Goal: Information Seeking & Learning: Learn about a topic

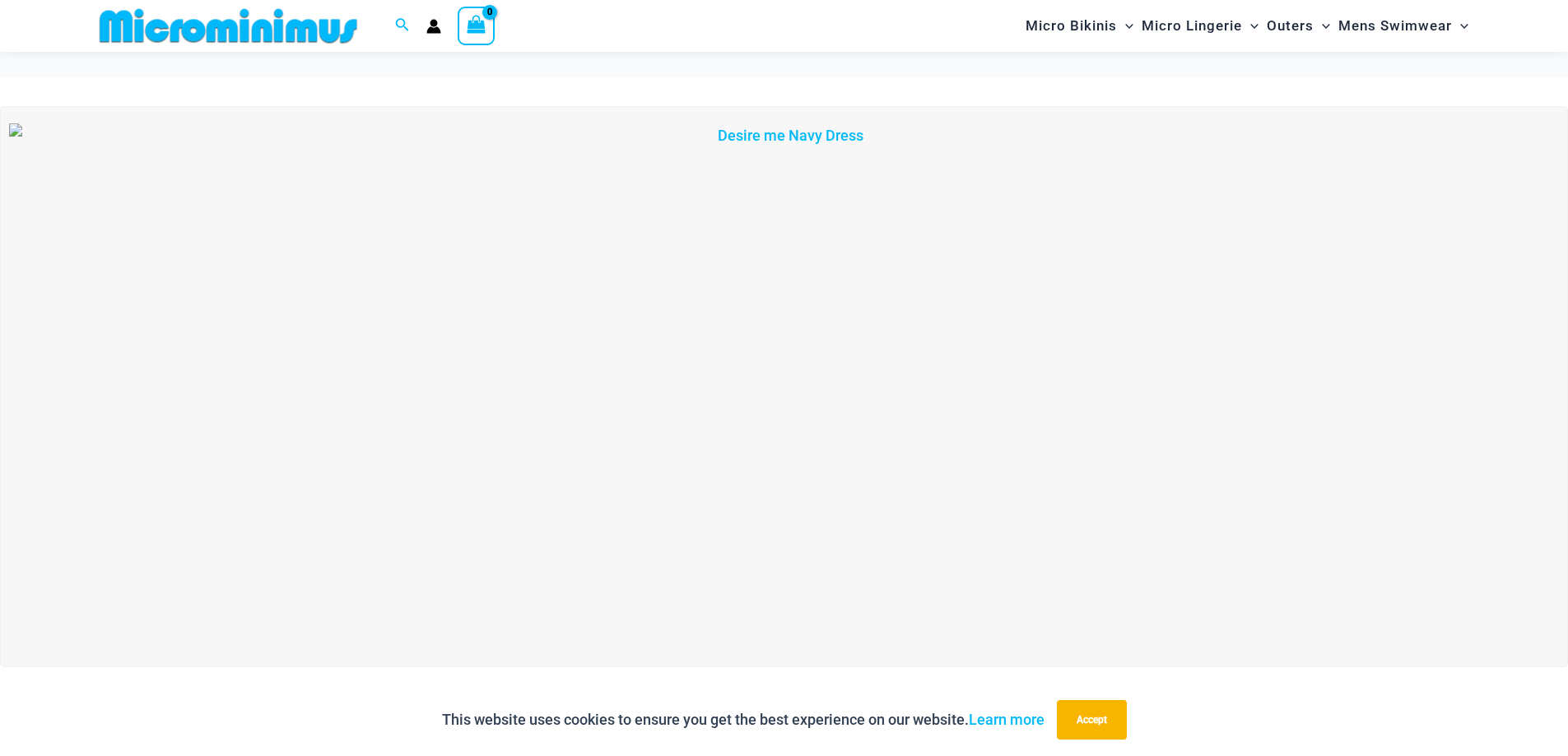
scroll to position [563, 0]
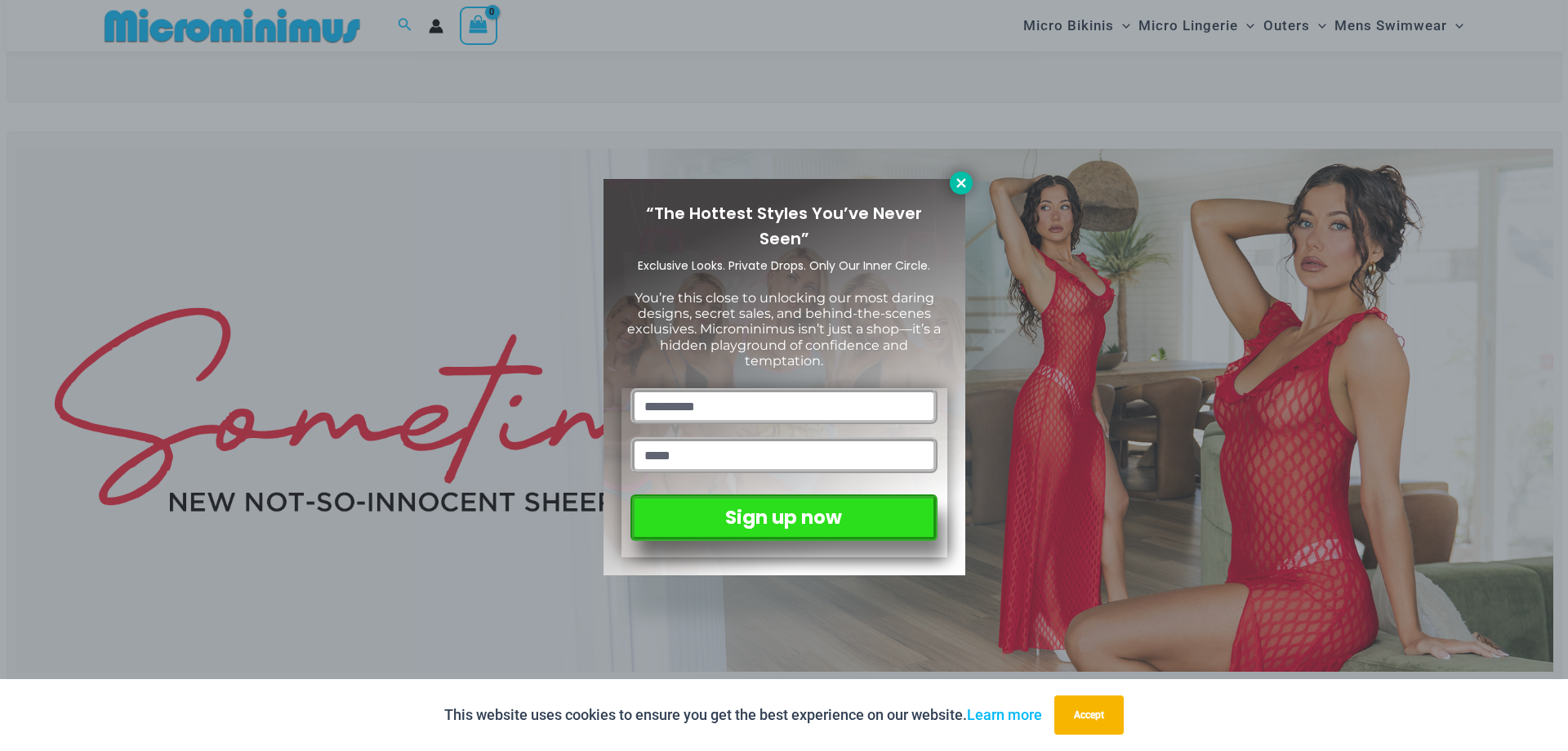
click at [958, 187] on icon at bounding box center [961, 183] width 9 height 9
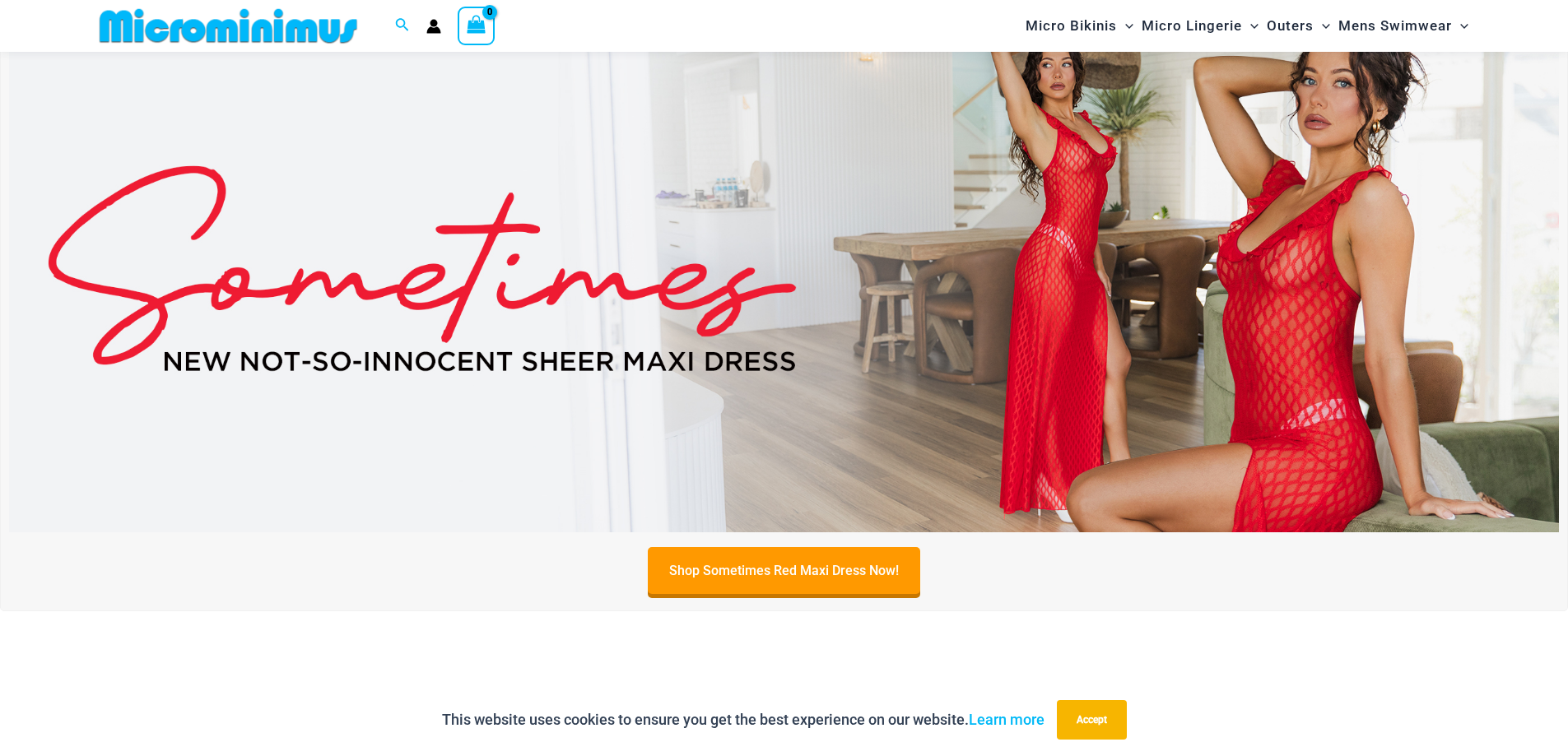
scroll to position [807, 0]
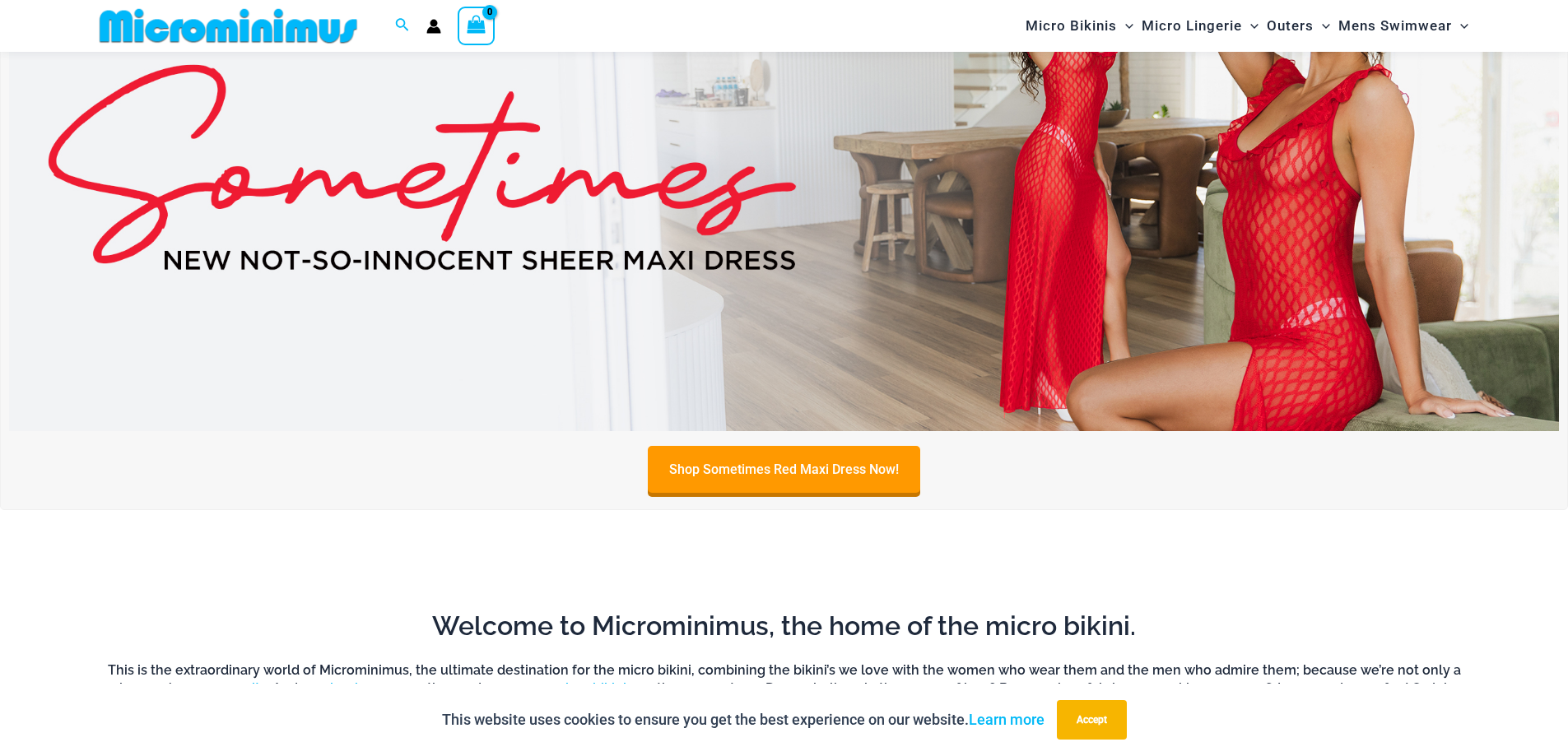
click at [914, 272] on img at bounding box center [784, 167] width 1549 height 526
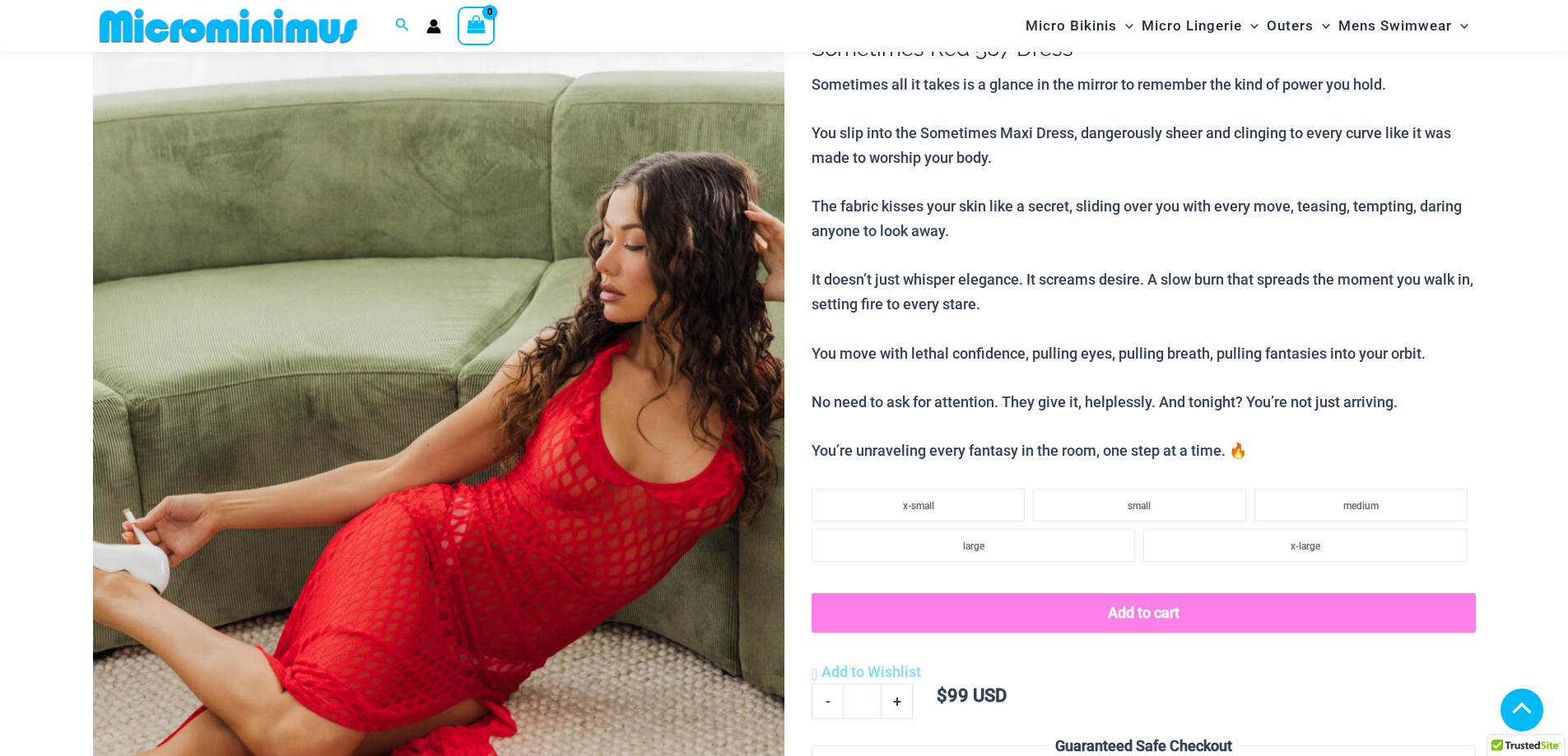
scroll to position [1069, 0]
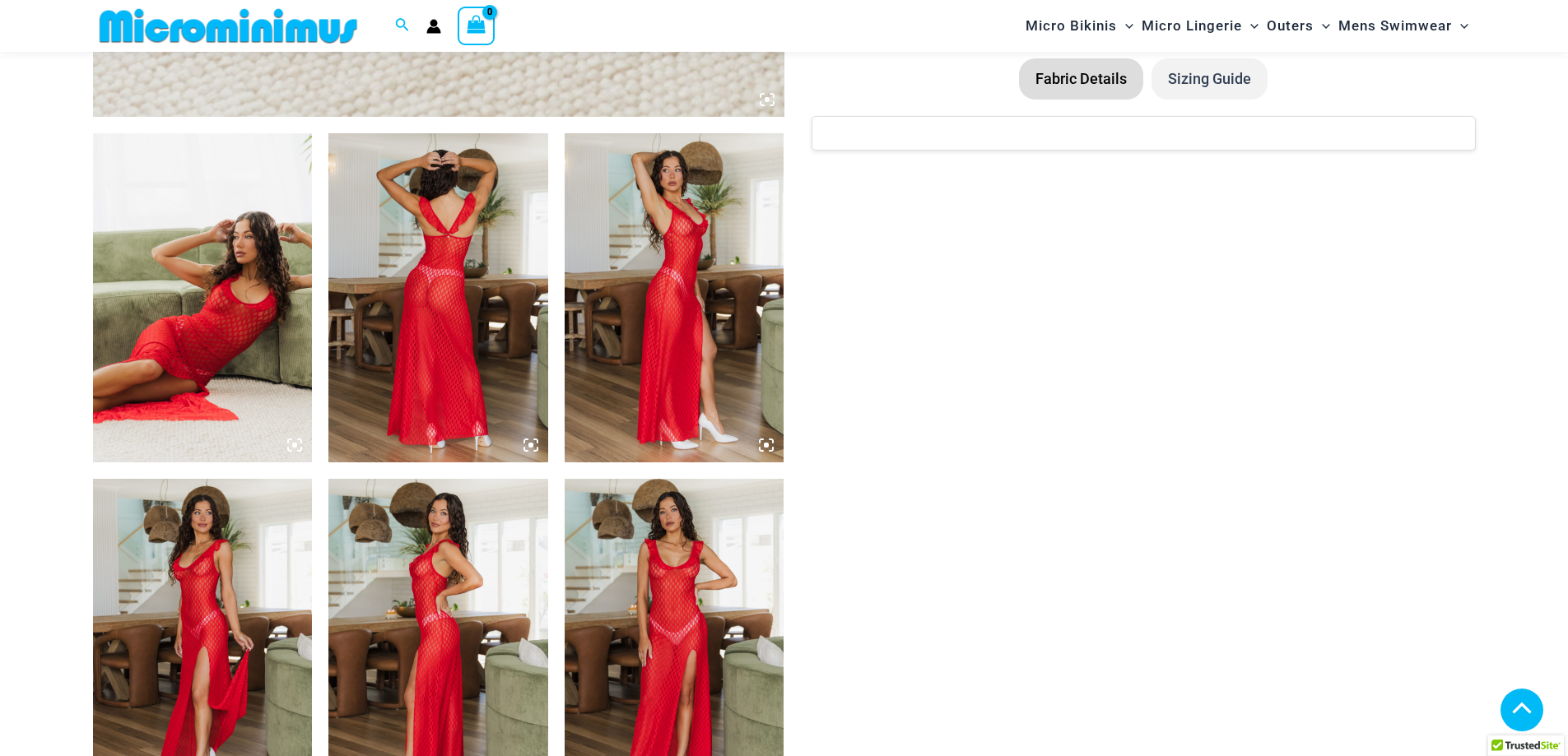
click at [253, 262] on img at bounding box center [202, 298] width 220 height 329
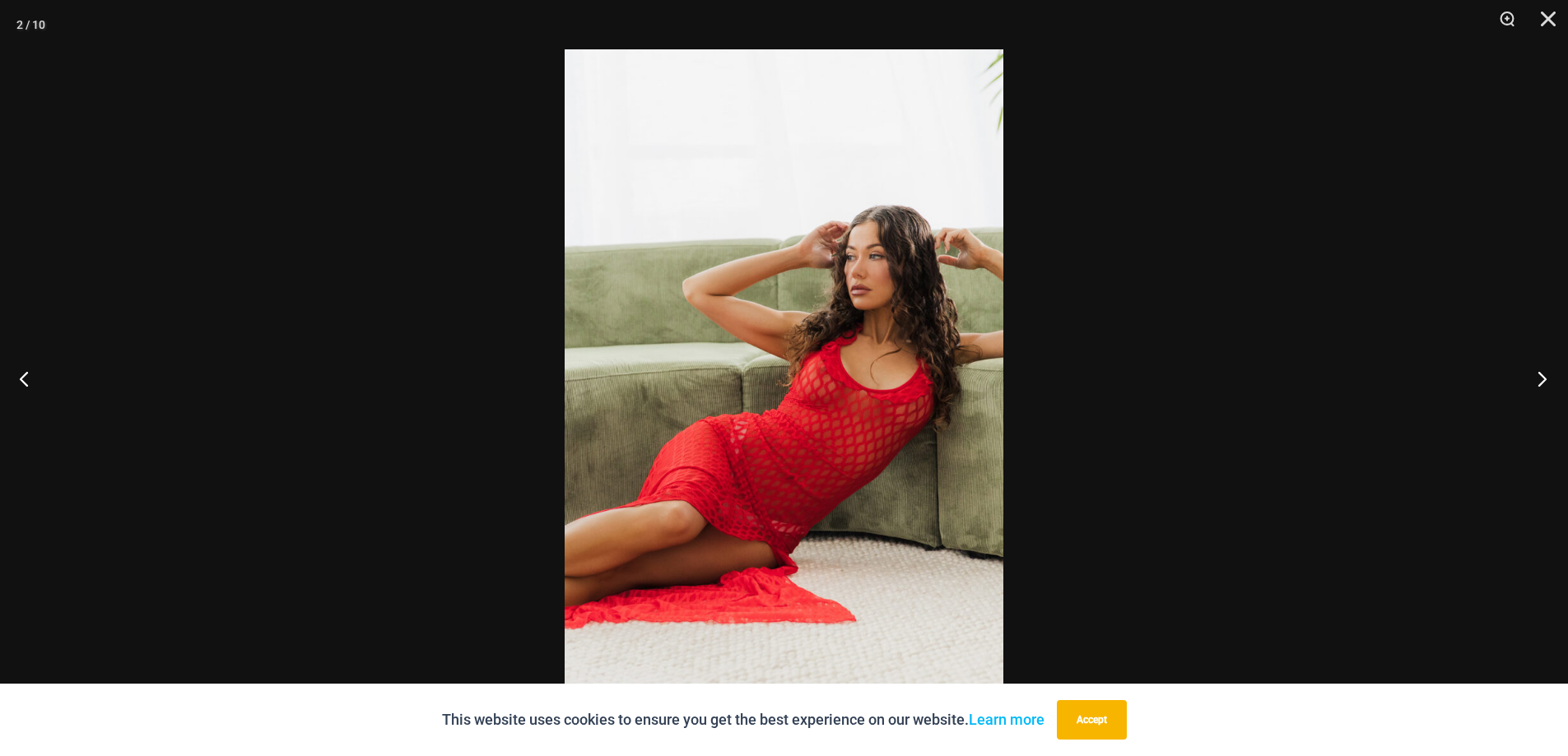
click at [1546, 377] on button "Next" at bounding box center [1537, 378] width 62 height 82
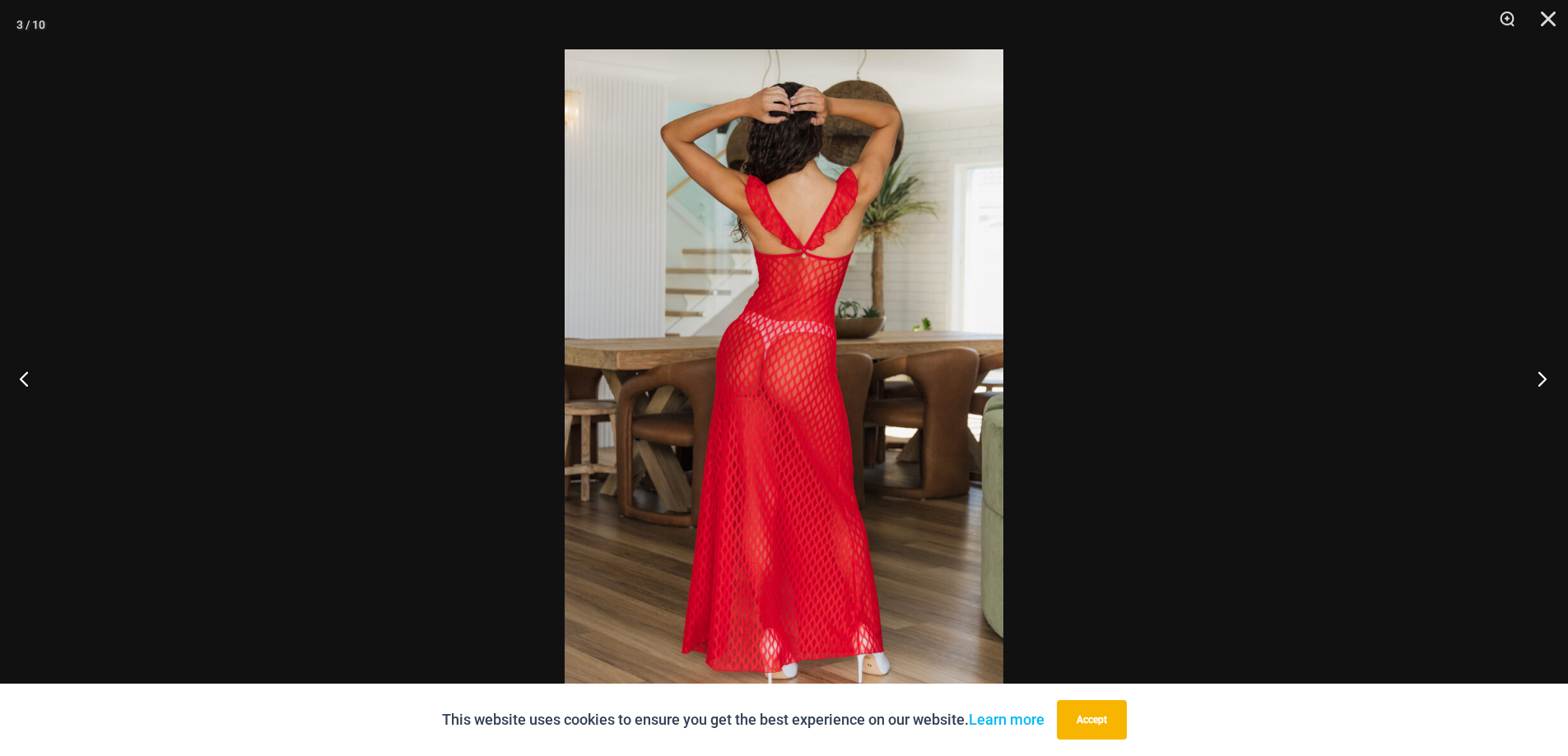
click at [1546, 377] on button "Next" at bounding box center [1537, 378] width 62 height 82
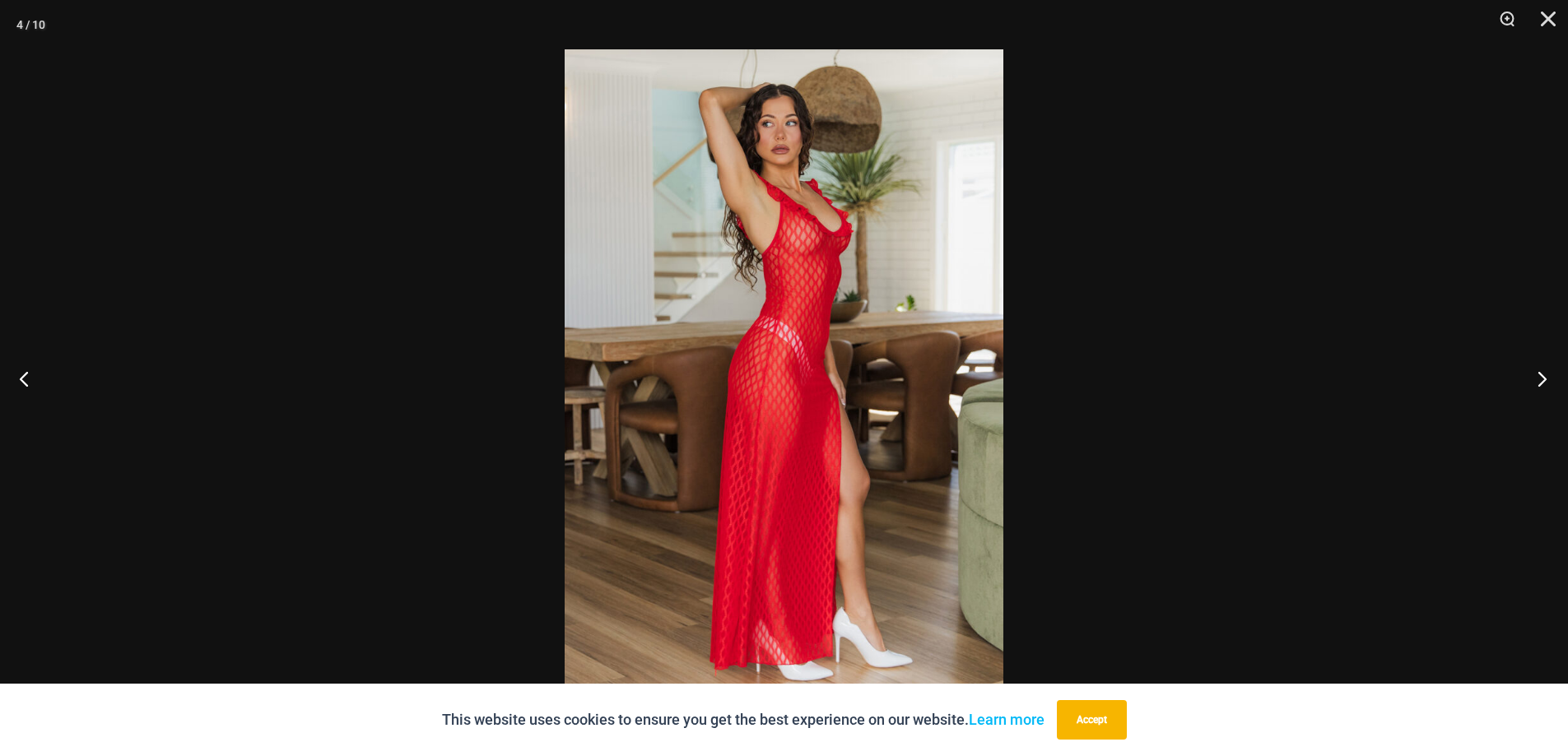
click at [1546, 377] on button "Next" at bounding box center [1537, 378] width 62 height 82
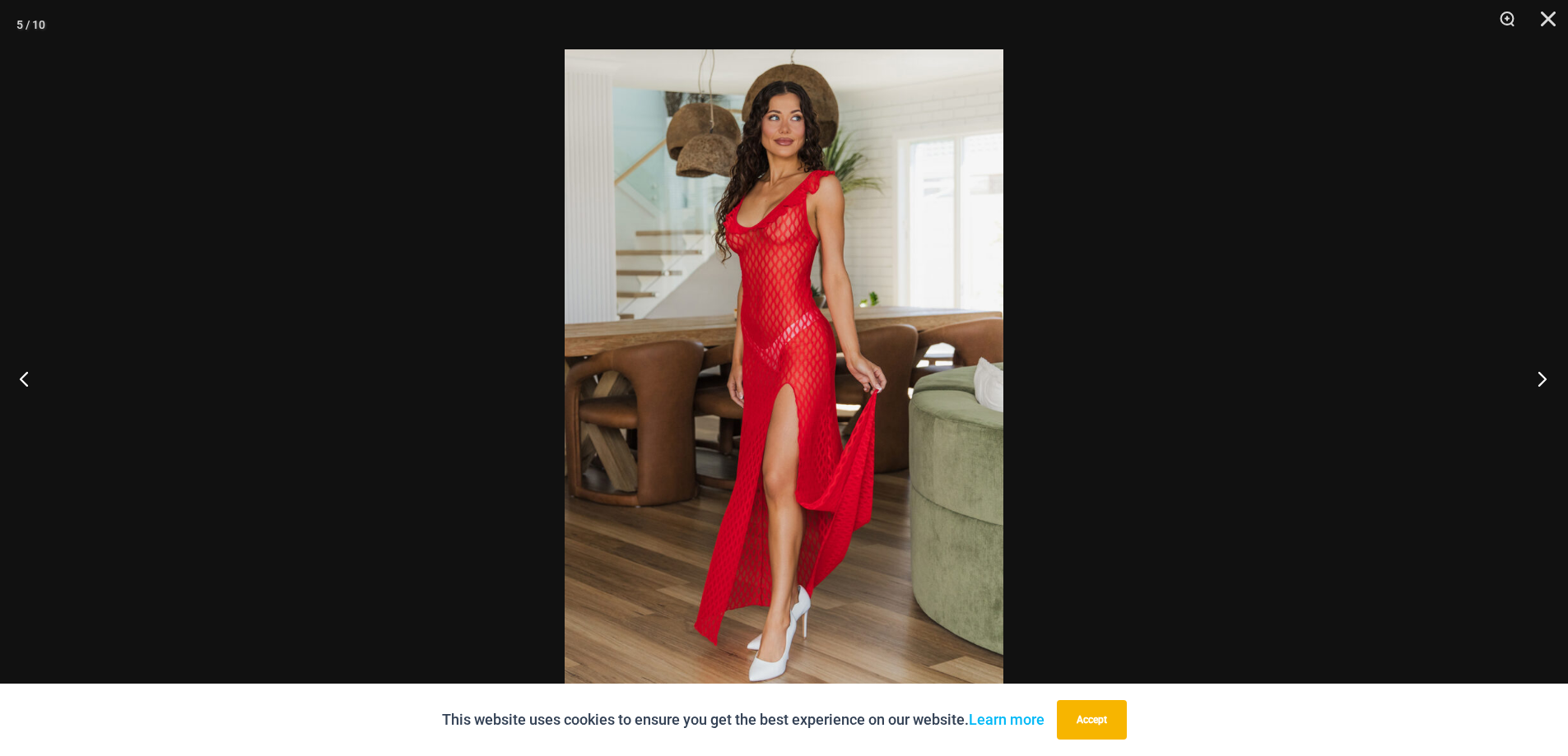
click at [1546, 377] on button "Next" at bounding box center [1537, 378] width 62 height 82
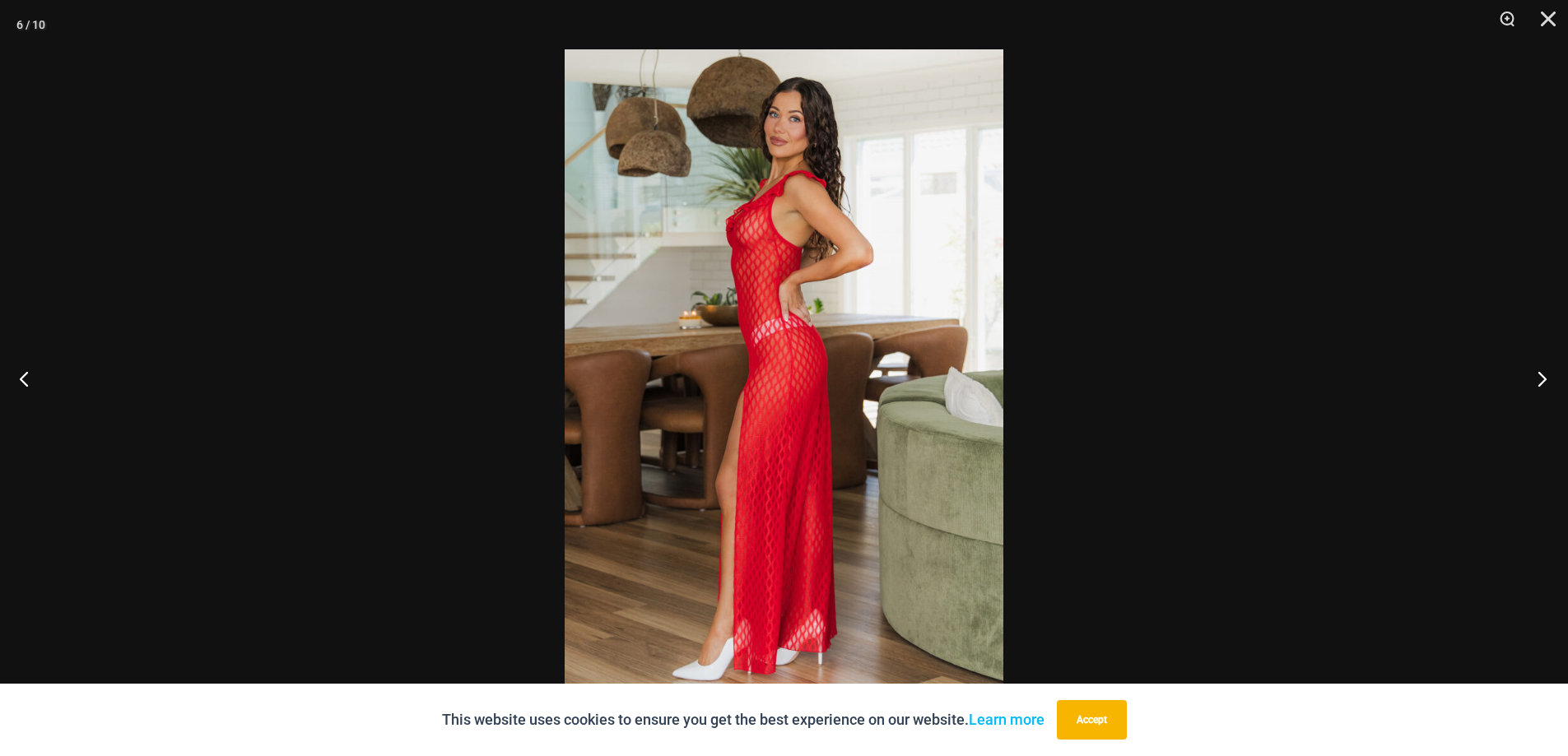
click at [1546, 377] on button "Next" at bounding box center [1537, 378] width 62 height 82
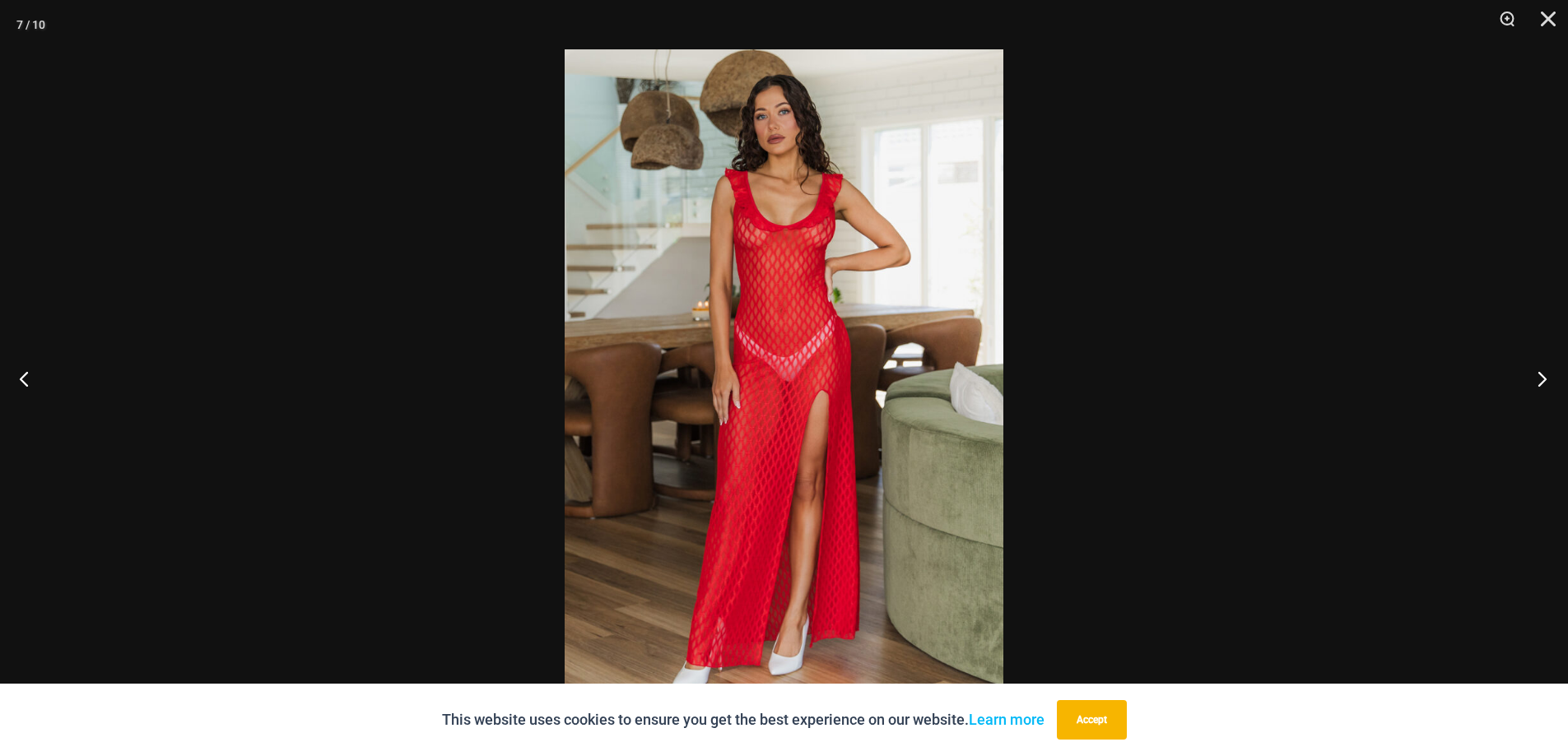
click at [1546, 377] on button "Next" at bounding box center [1537, 378] width 62 height 82
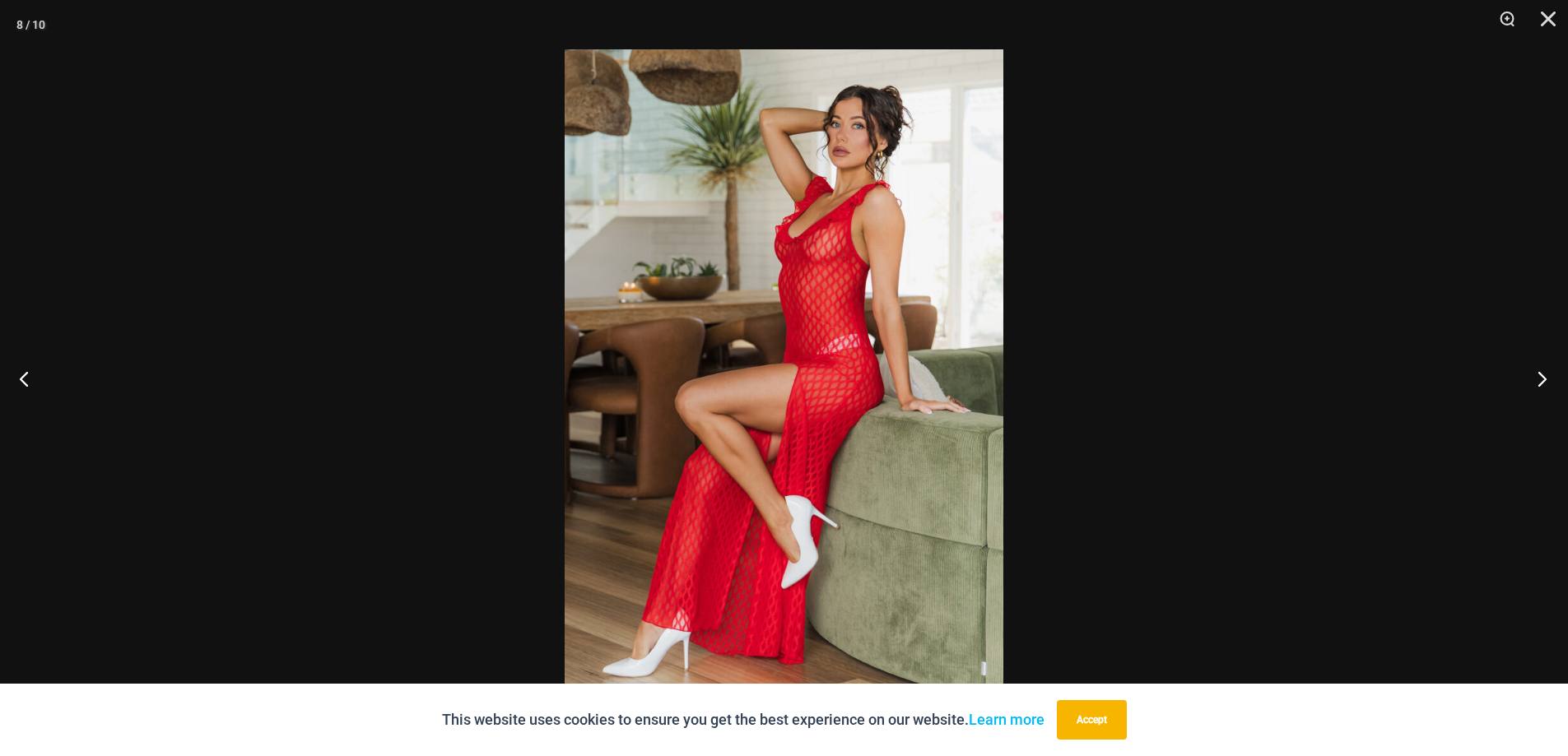
click at [1546, 377] on button "Next" at bounding box center [1537, 378] width 62 height 82
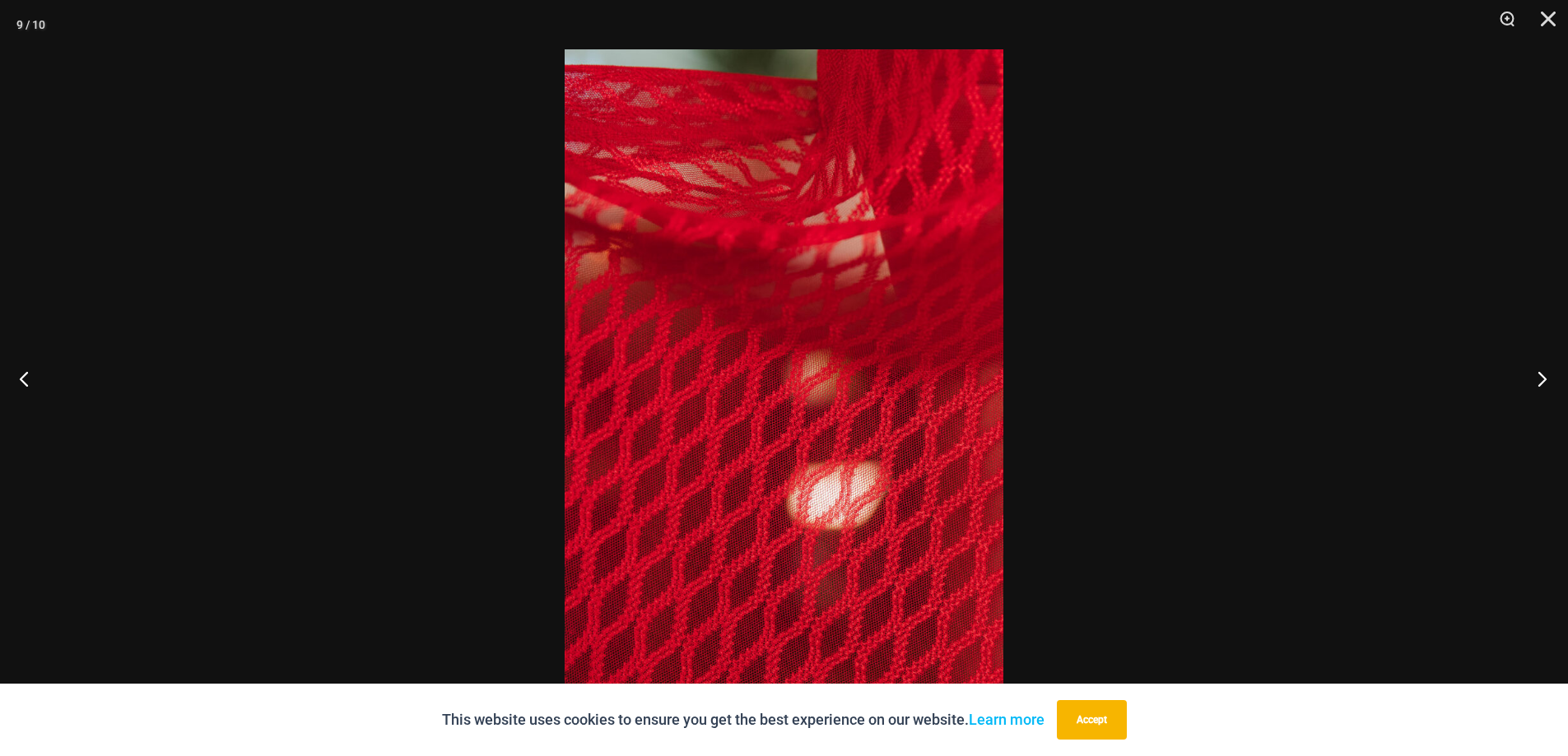
click at [1546, 378] on button "Next" at bounding box center [1537, 378] width 62 height 82
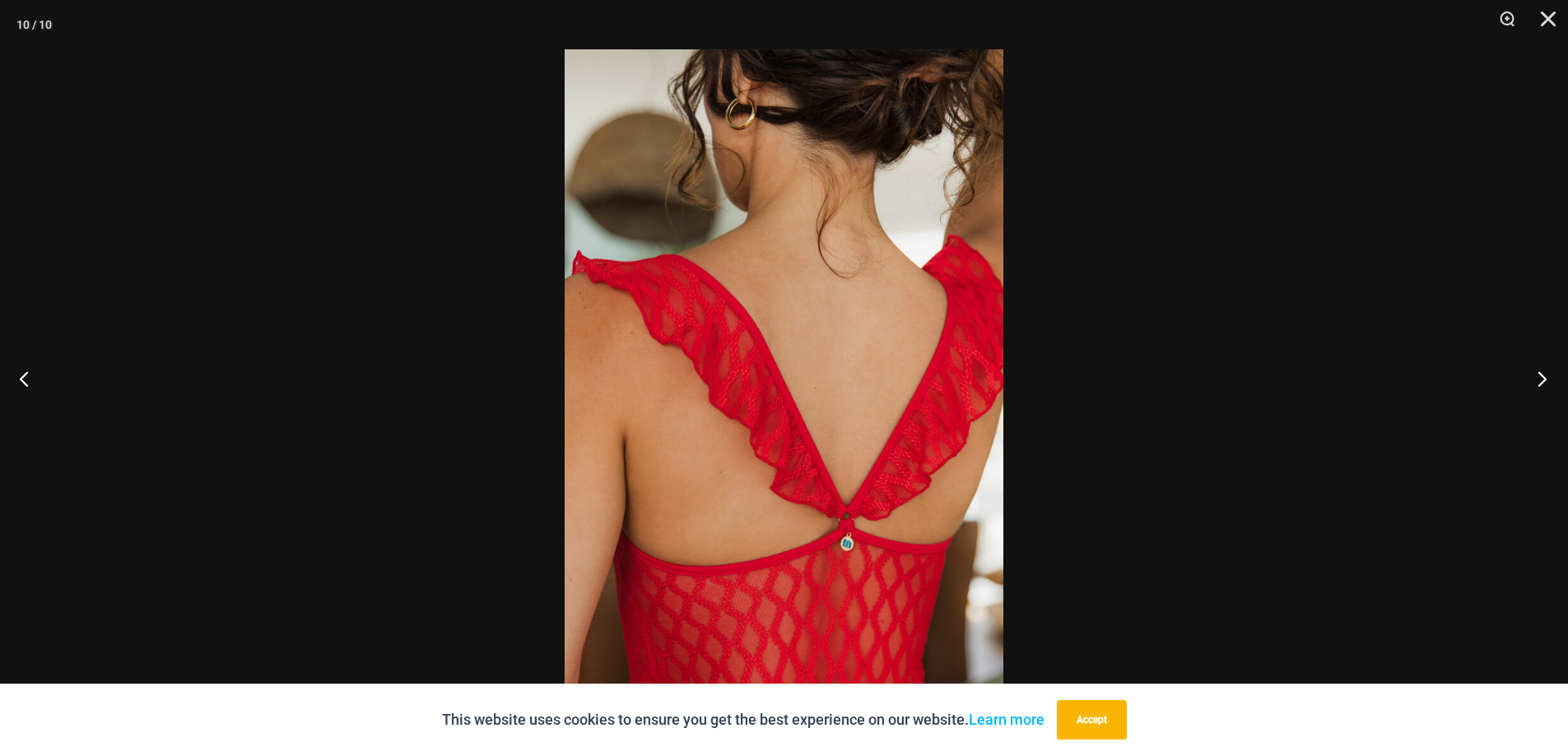
click at [1546, 378] on button "Next" at bounding box center [1537, 378] width 62 height 82
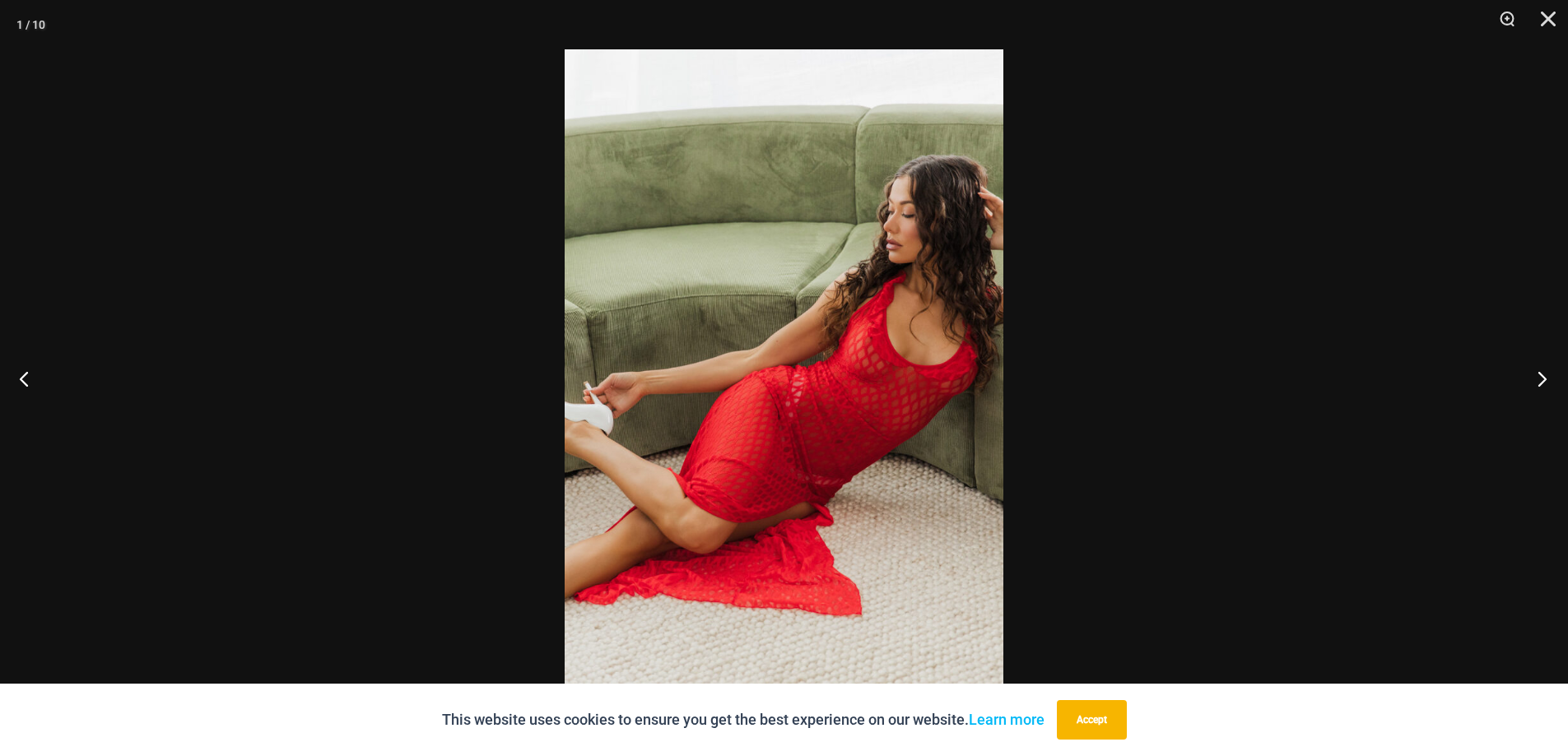
click at [1546, 378] on button "Next" at bounding box center [1537, 378] width 62 height 82
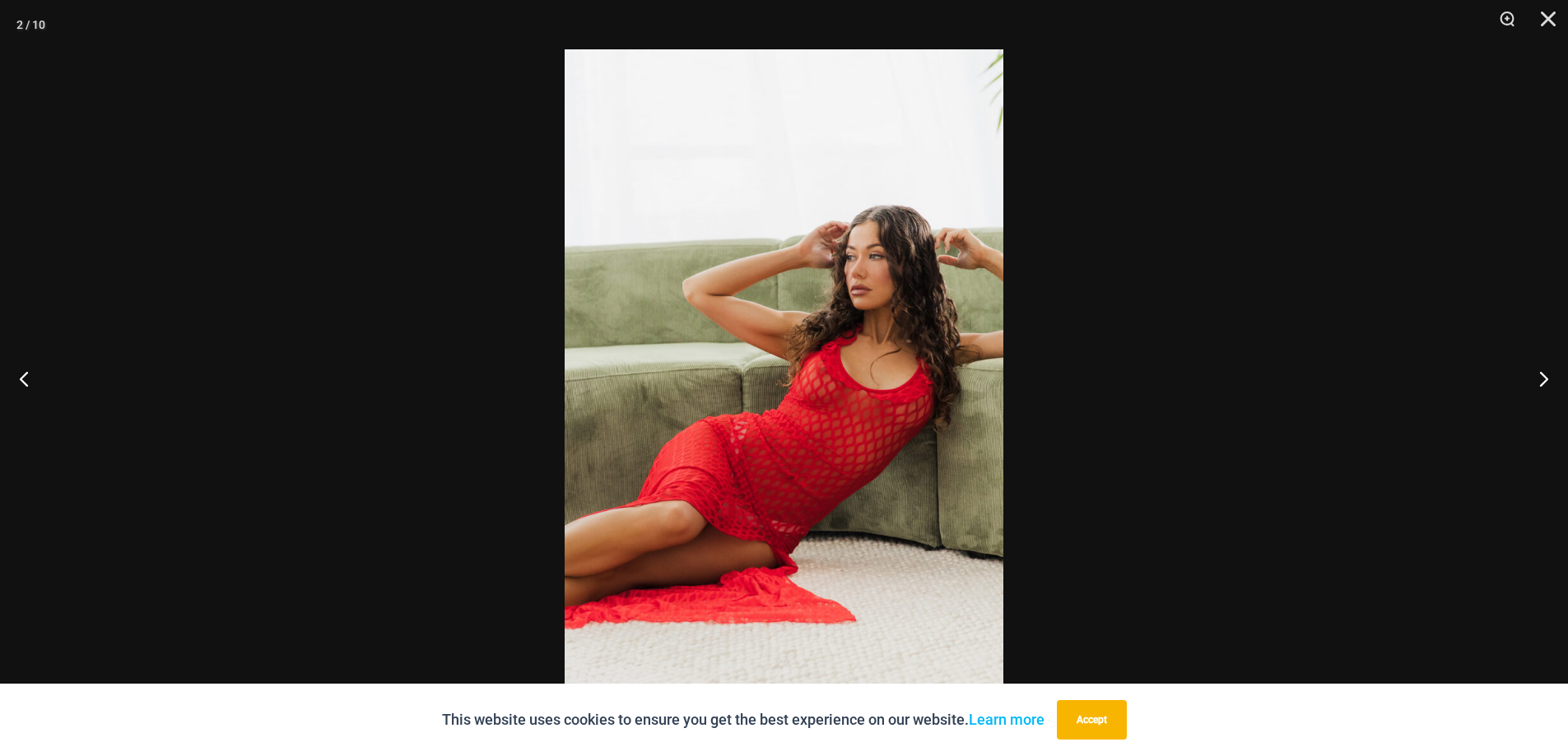
click at [835, 381] on img at bounding box center [784, 378] width 439 height 657
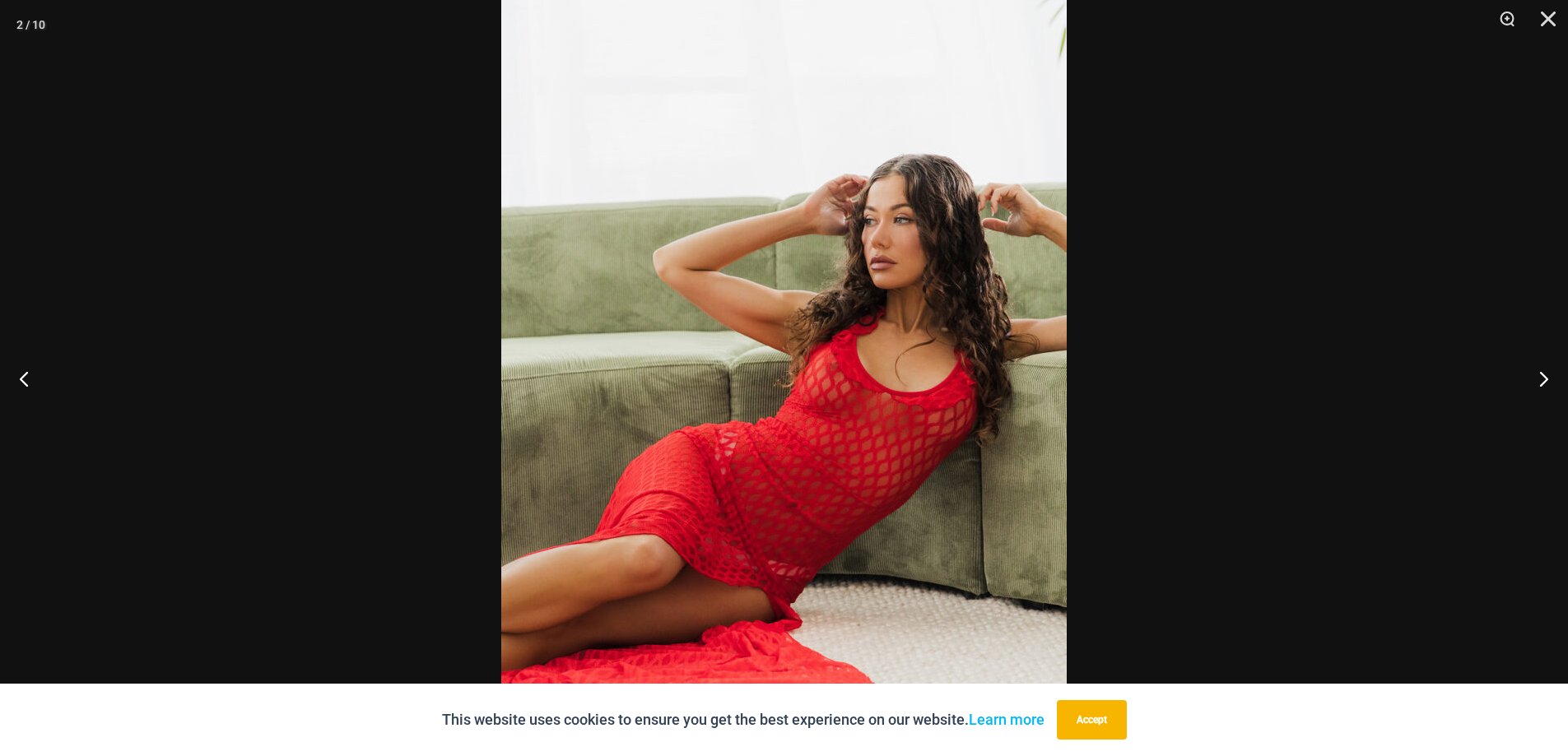
click at [1280, 211] on div at bounding box center [784, 378] width 1568 height 756
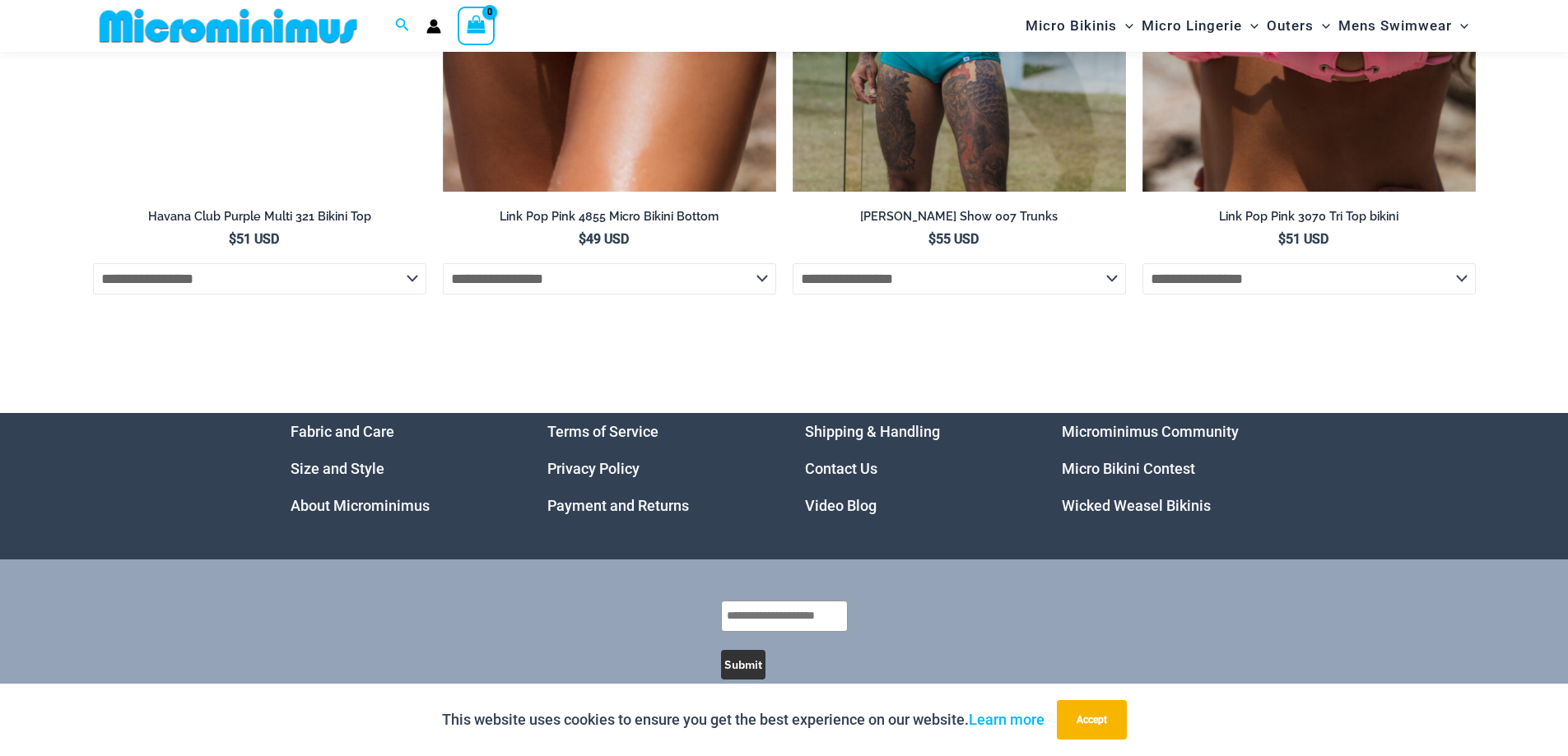
scroll to position [5624, 0]
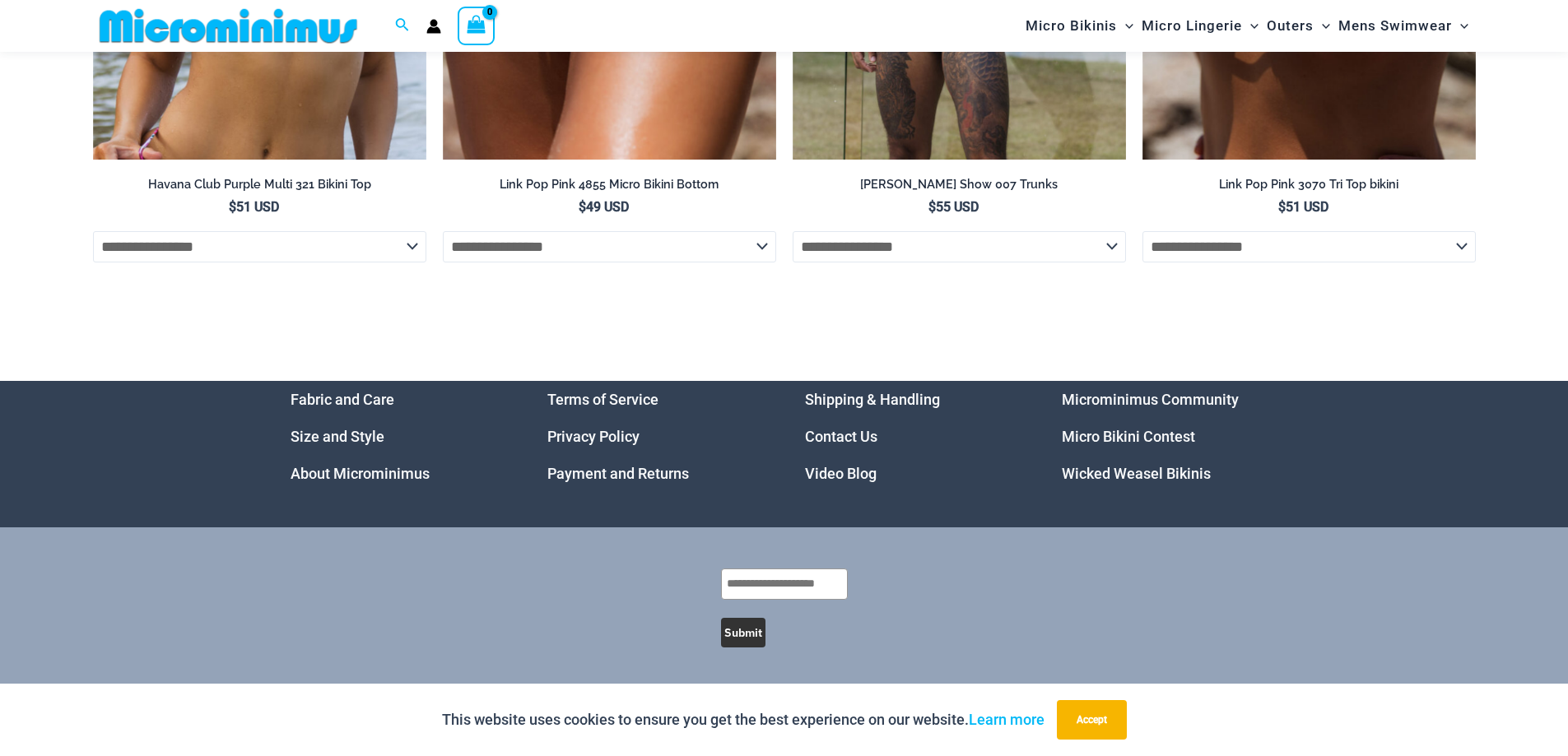
click at [870, 480] on link "Video Blog" at bounding box center [841, 473] width 72 height 17
